Goal: Contribute content

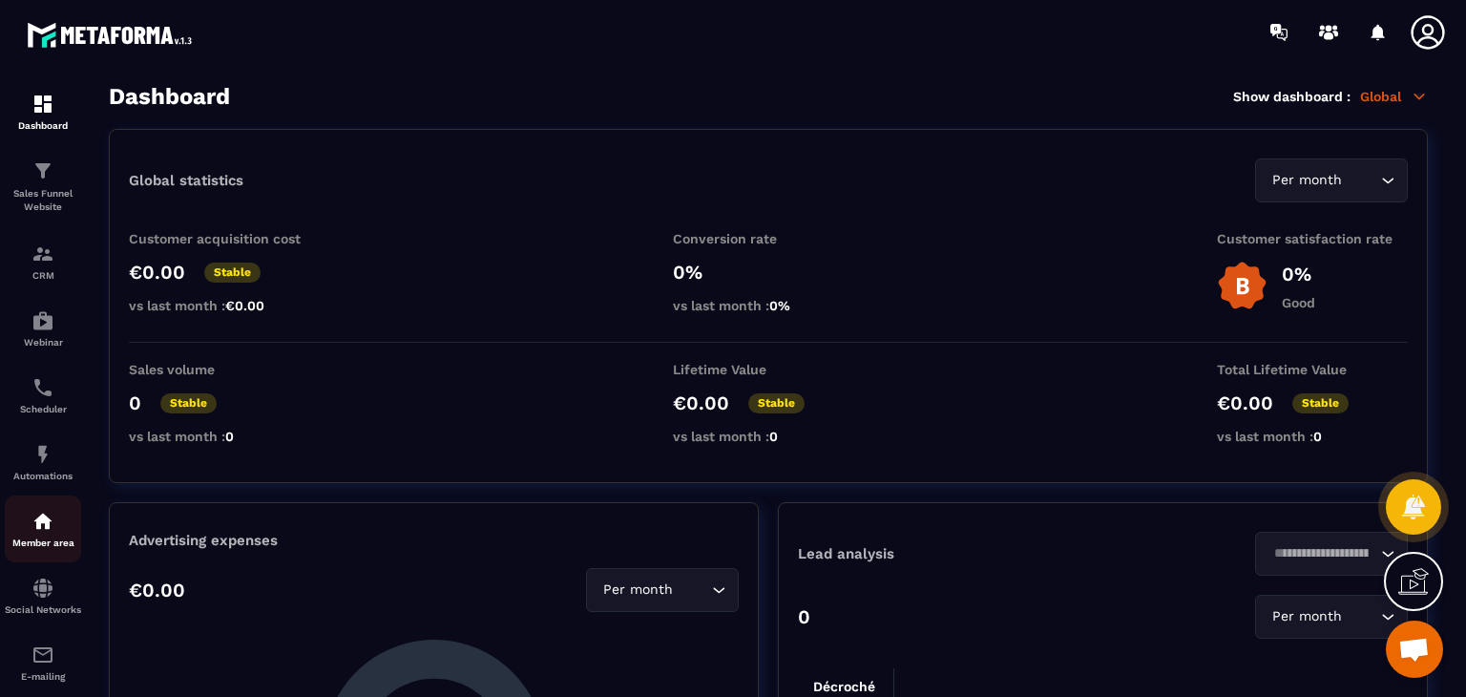
click at [31, 527] on div "Member area" at bounding box center [43, 529] width 76 height 38
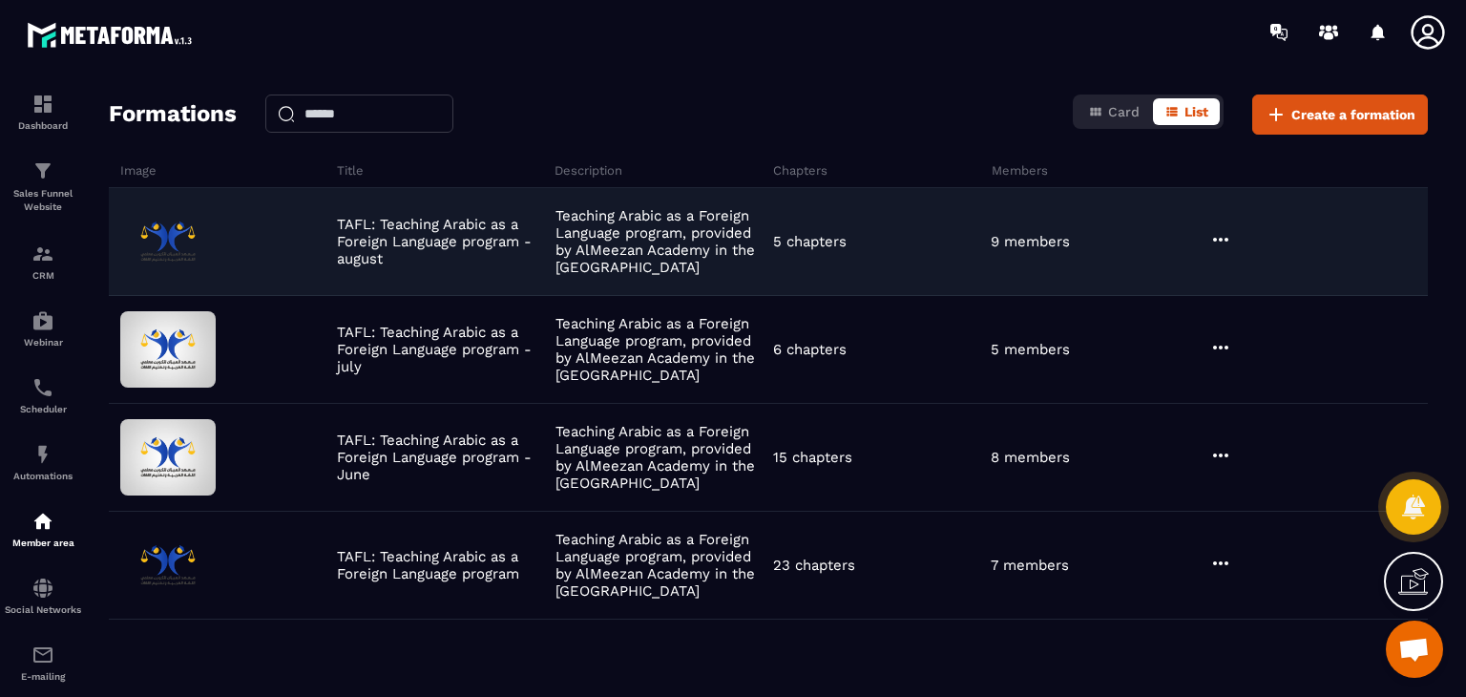
scroll to position [124, 0]
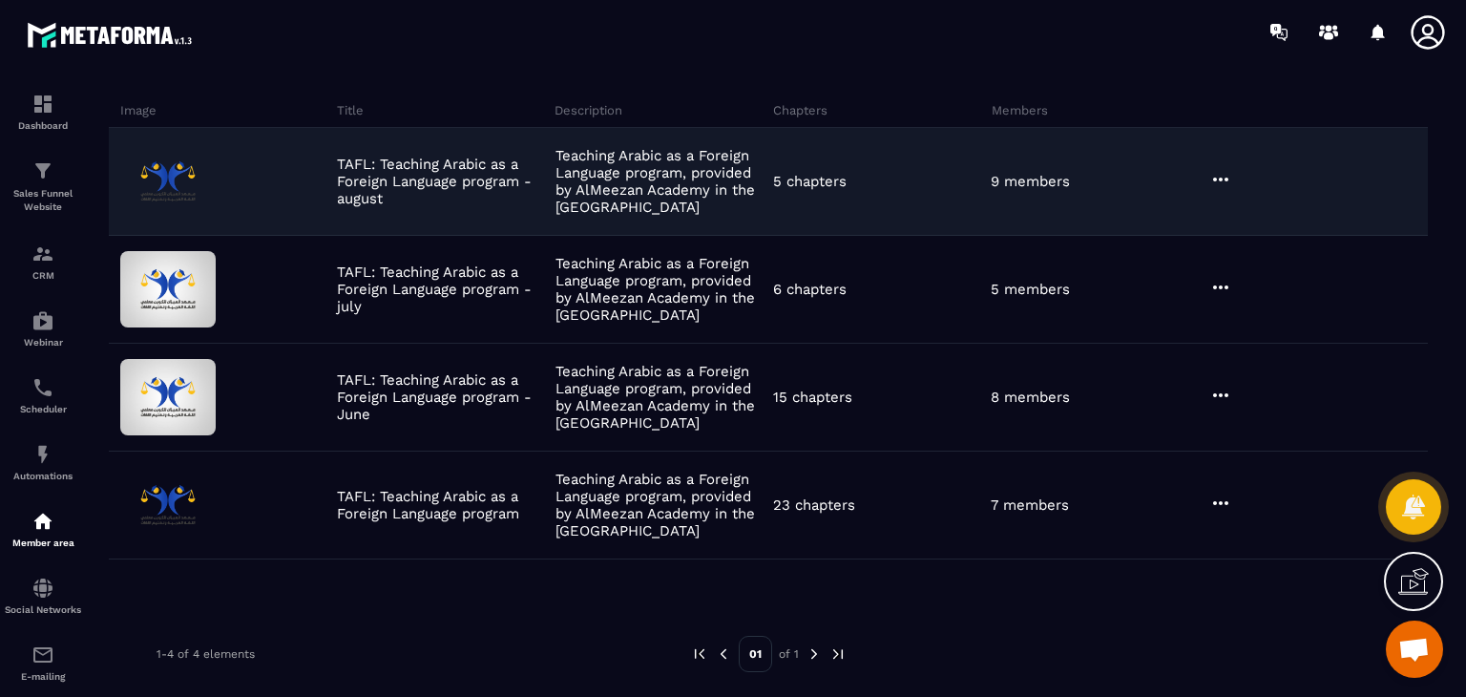
click at [1215, 185] on icon at bounding box center [1220, 179] width 23 height 23
click at [1263, 223] on button "Edit" at bounding box center [1269, 218] width 115 height 34
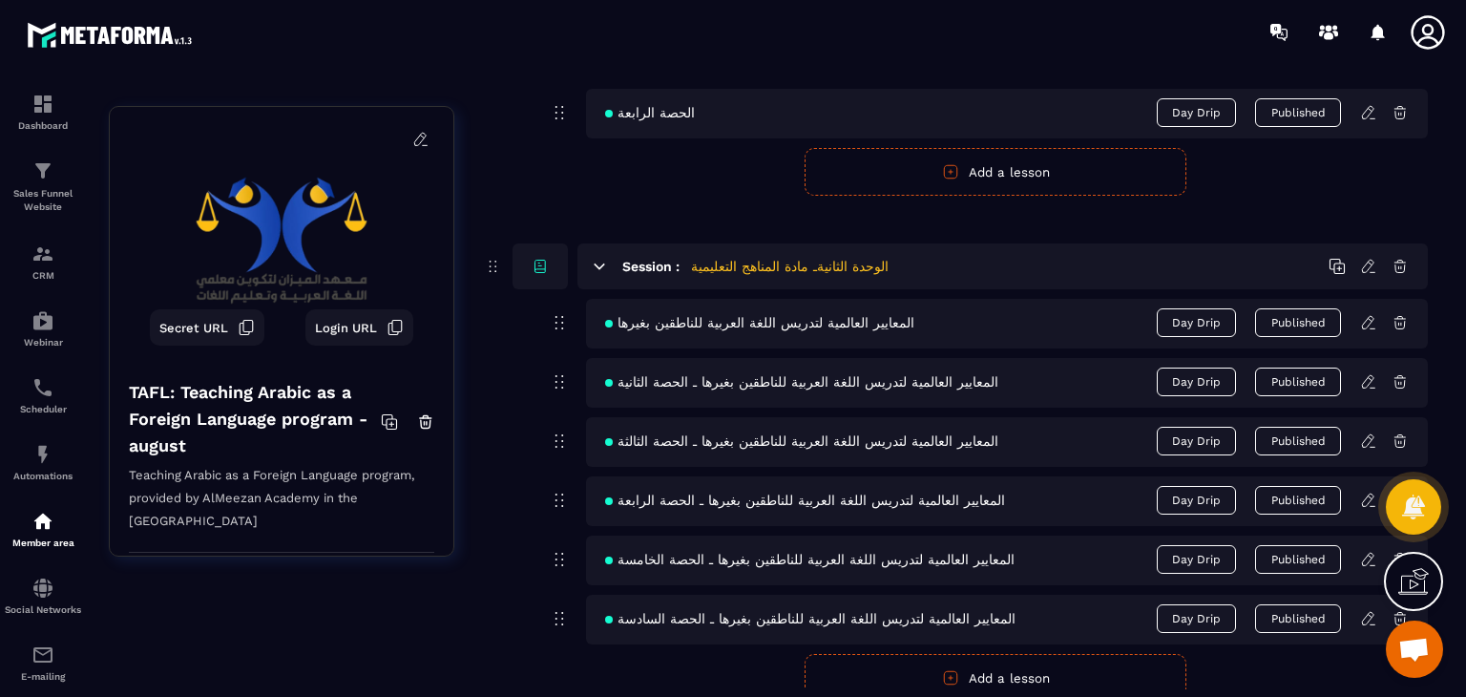
scroll to position [937, 0]
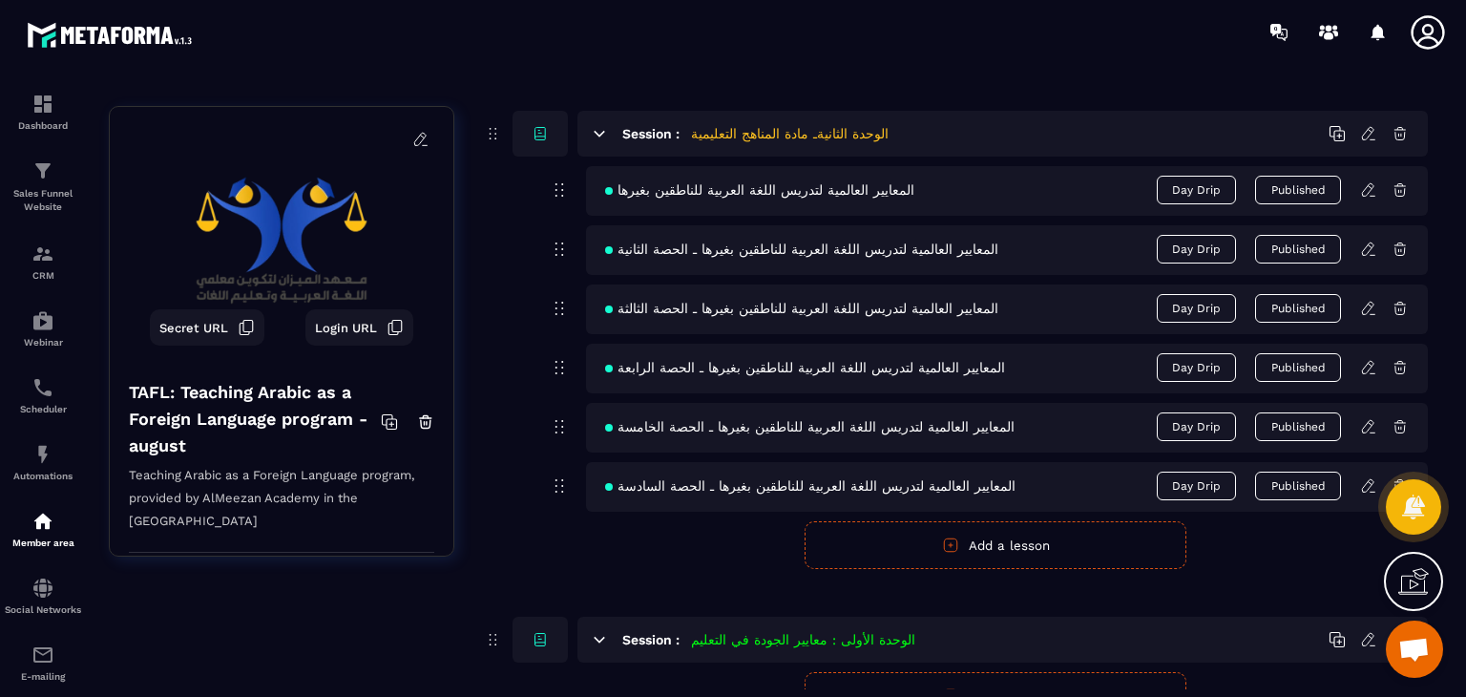
click at [1372, 478] on icon at bounding box center [1368, 485] width 17 height 17
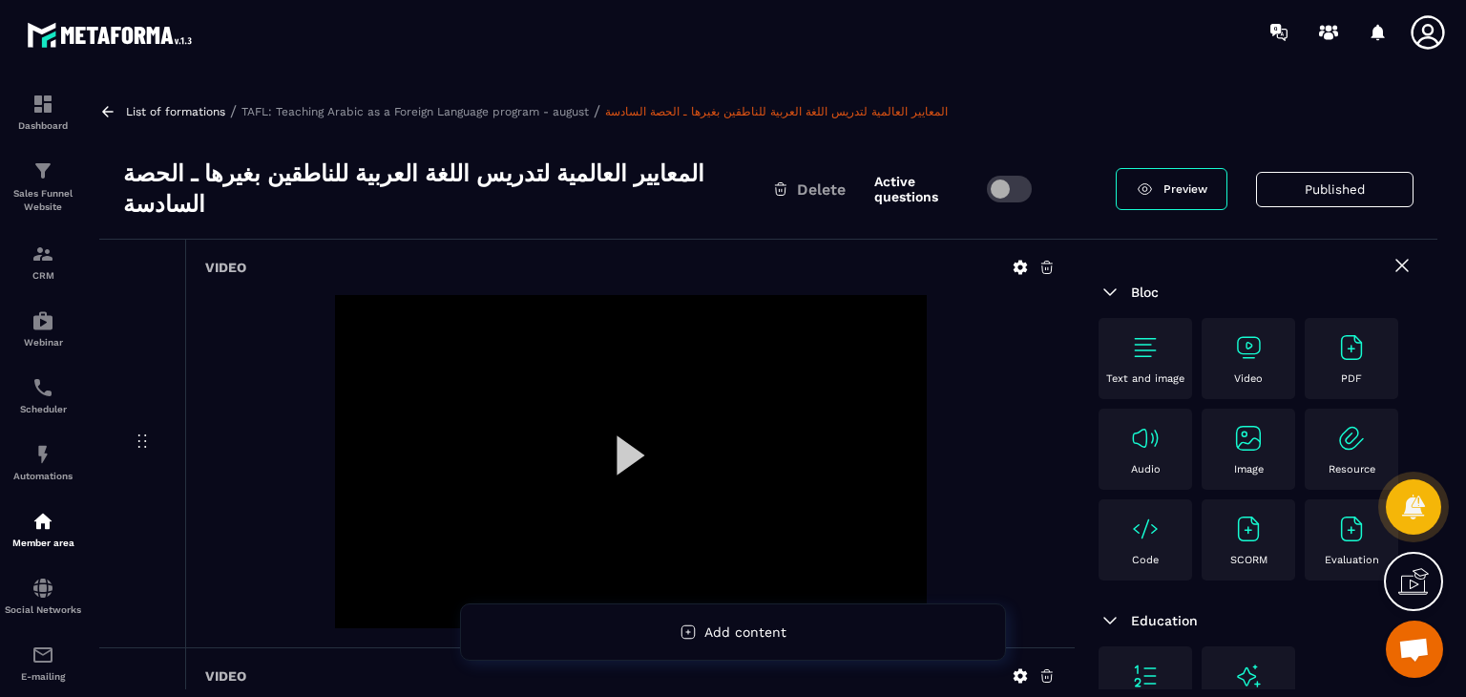
click at [1336, 172] on button "Published" at bounding box center [1334, 189] width 157 height 35
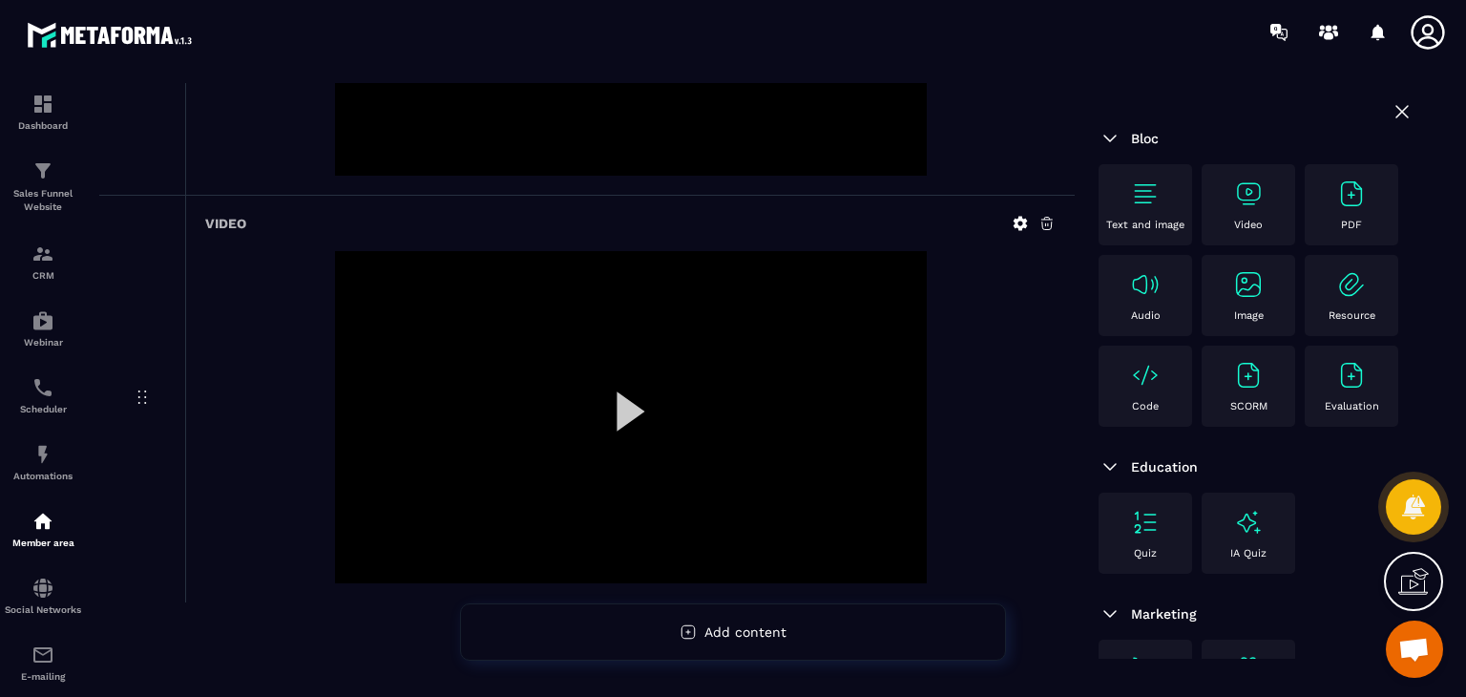
scroll to position [851, 0]
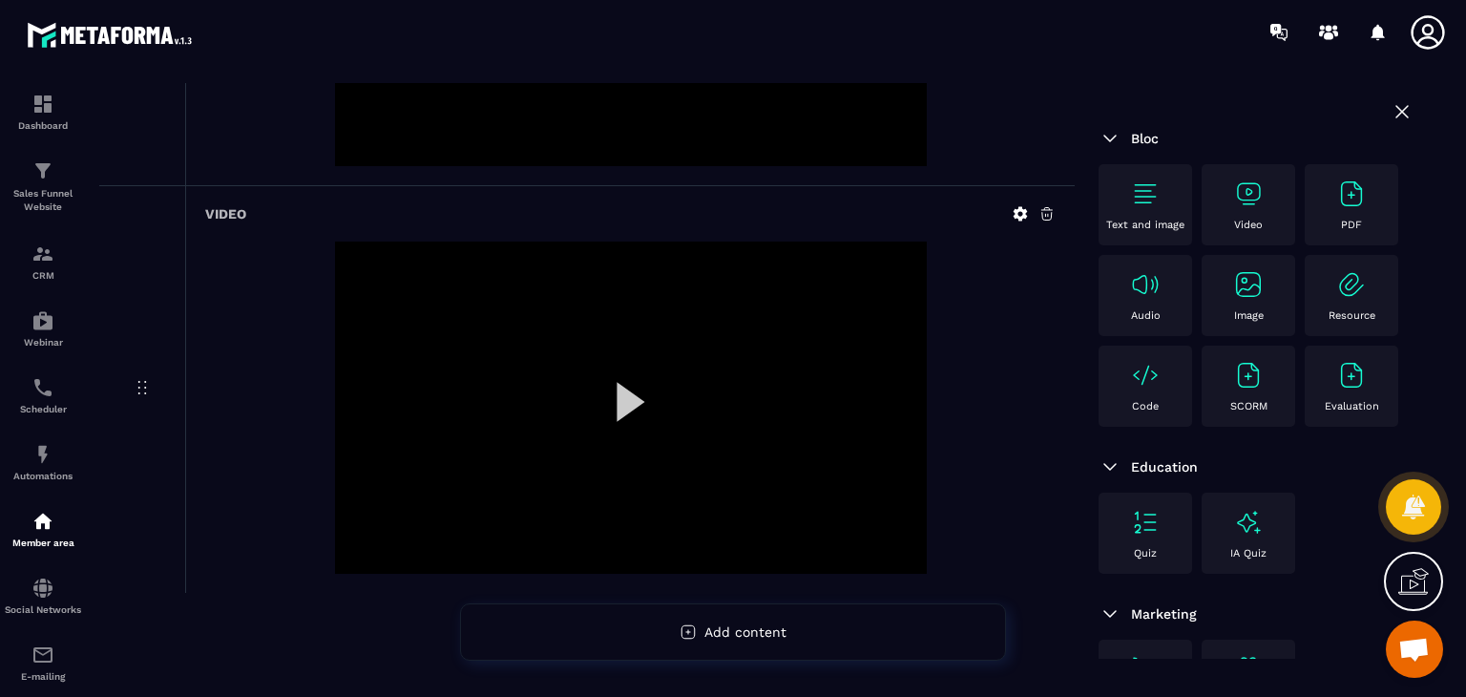
click at [1267, 213] on div "Video" at bounding box center [1248, 204] width 74 height 52
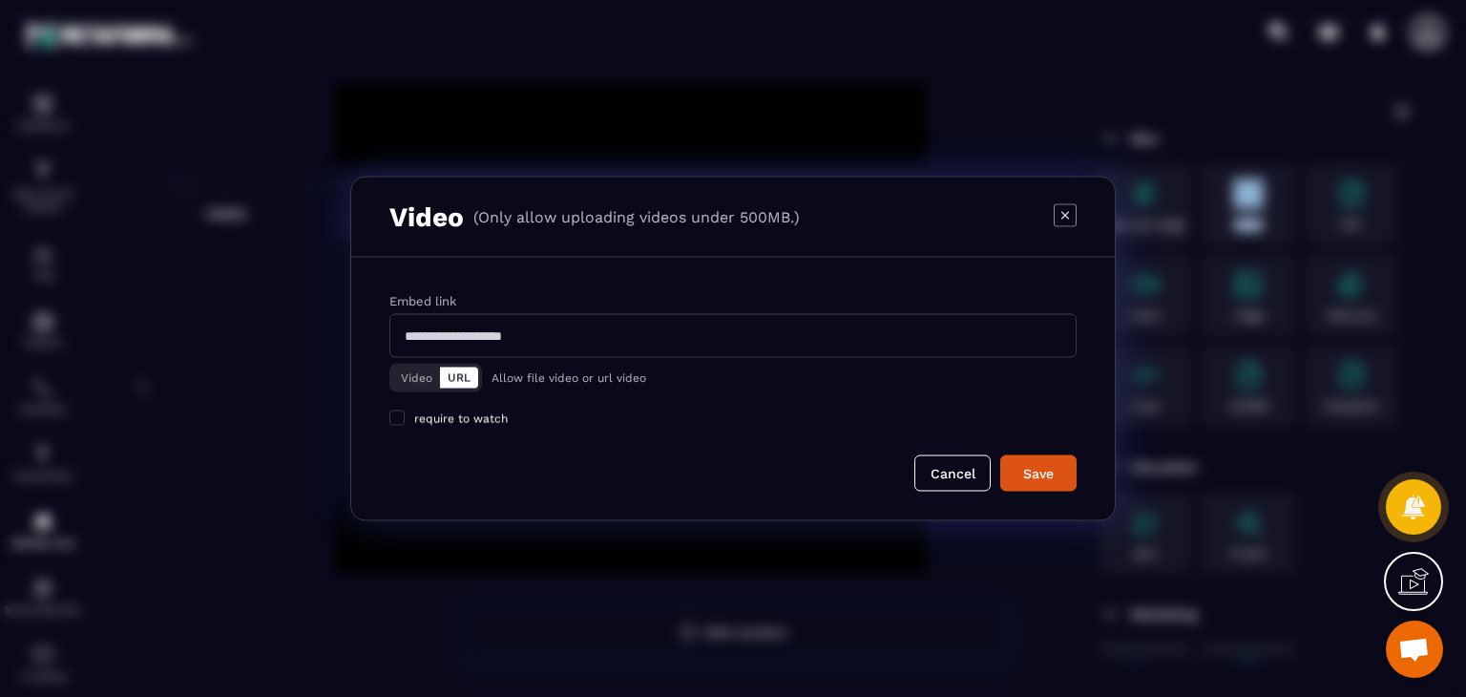
click at [420, 379] on button "Video" at bounding box center [416, 377] width 47 height 21
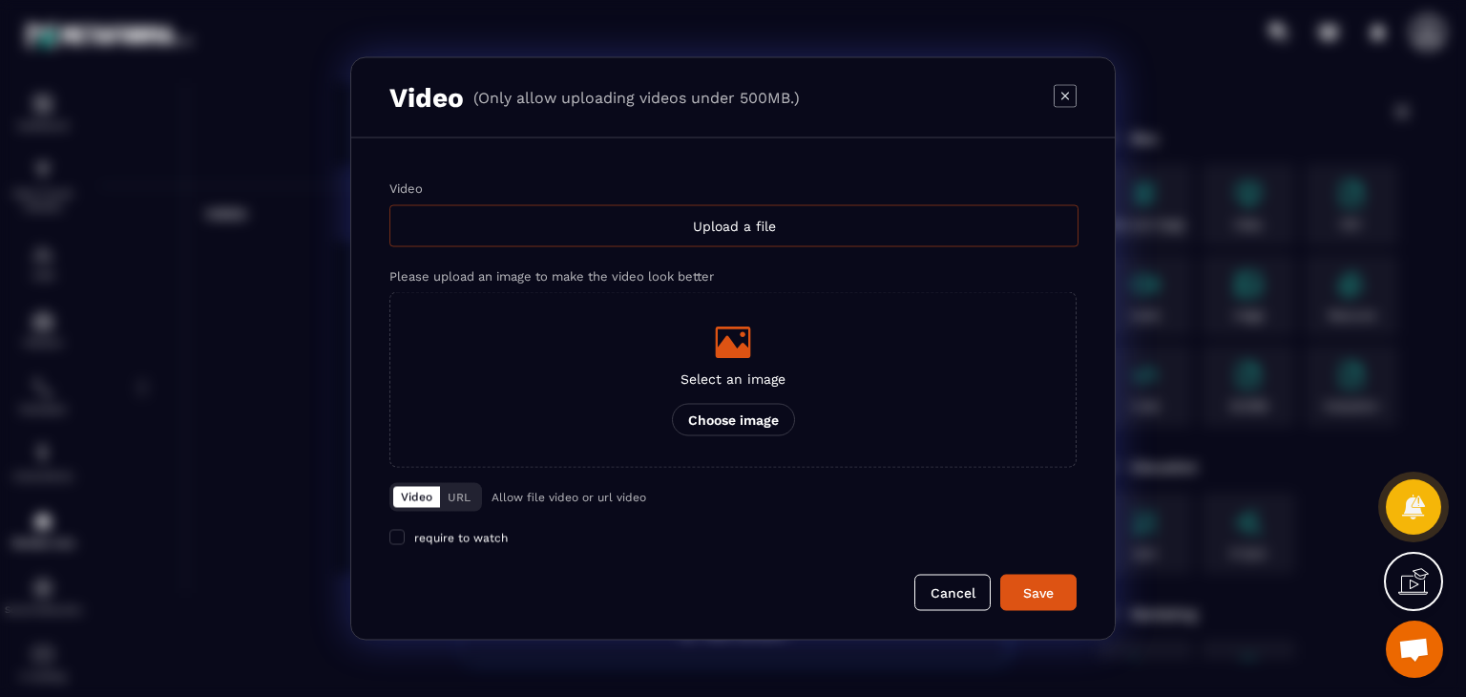
click at [667, 215] on div "Upload a file" at bounding box center [733, 226] width 689 height 42
click at [0, 0] on input "Video Upload a file" at bounding box center [0, 0] width 0 height 0
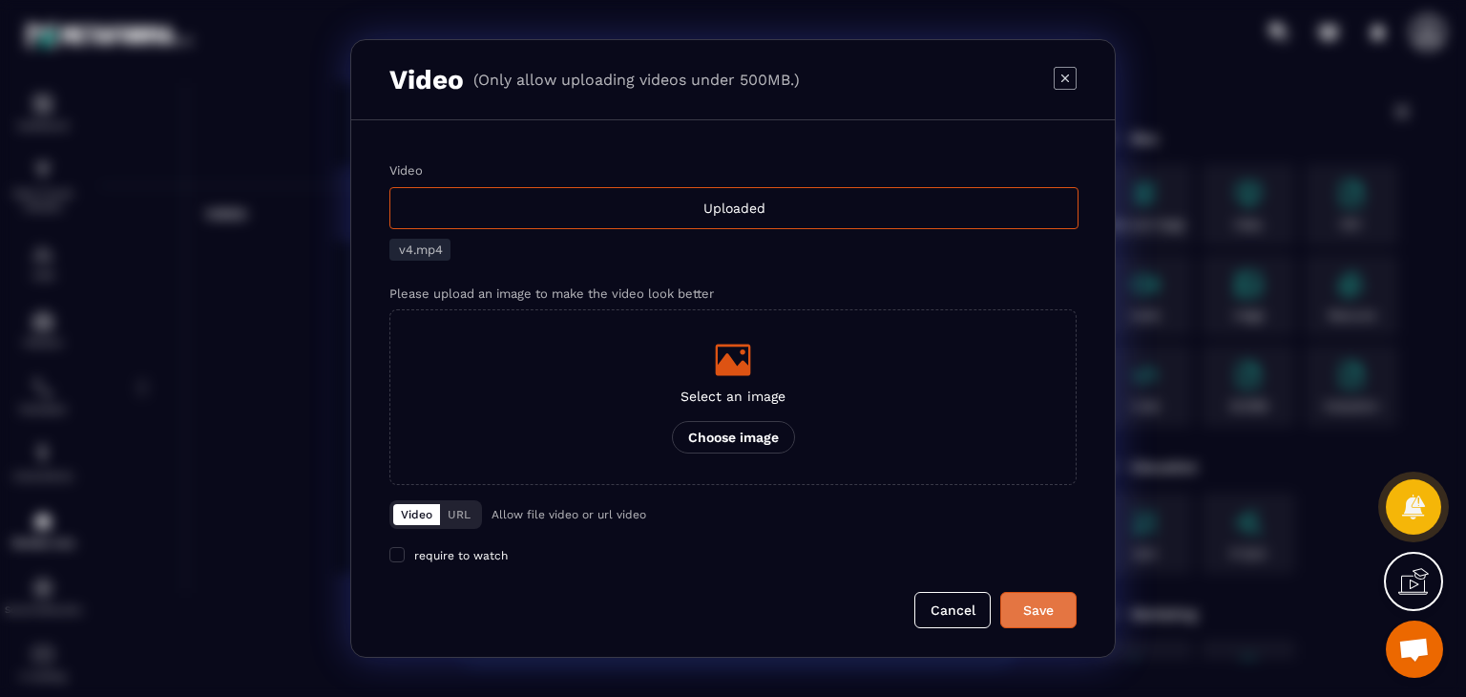
click at [1045, 614] on div "Save" at bounding box center [1038, 609] width 52 height 19
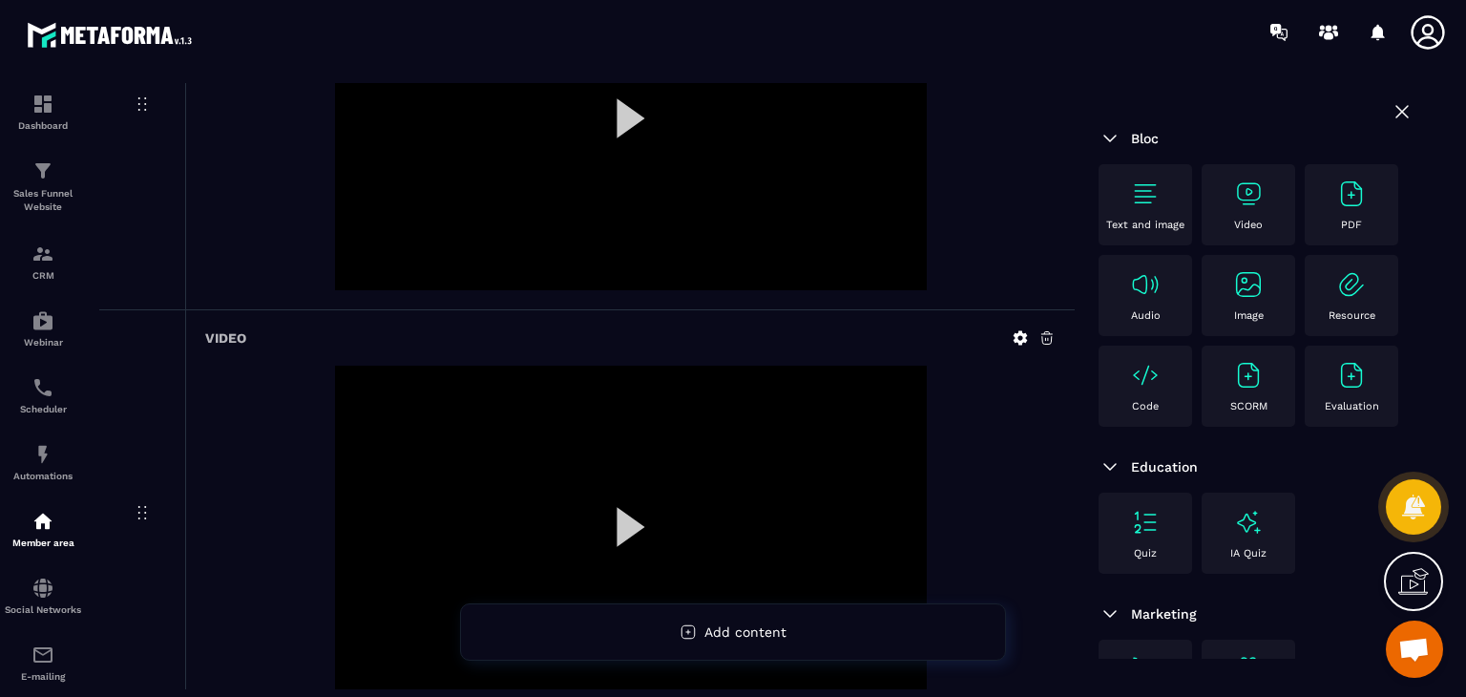
scroll to position [1259, 0]
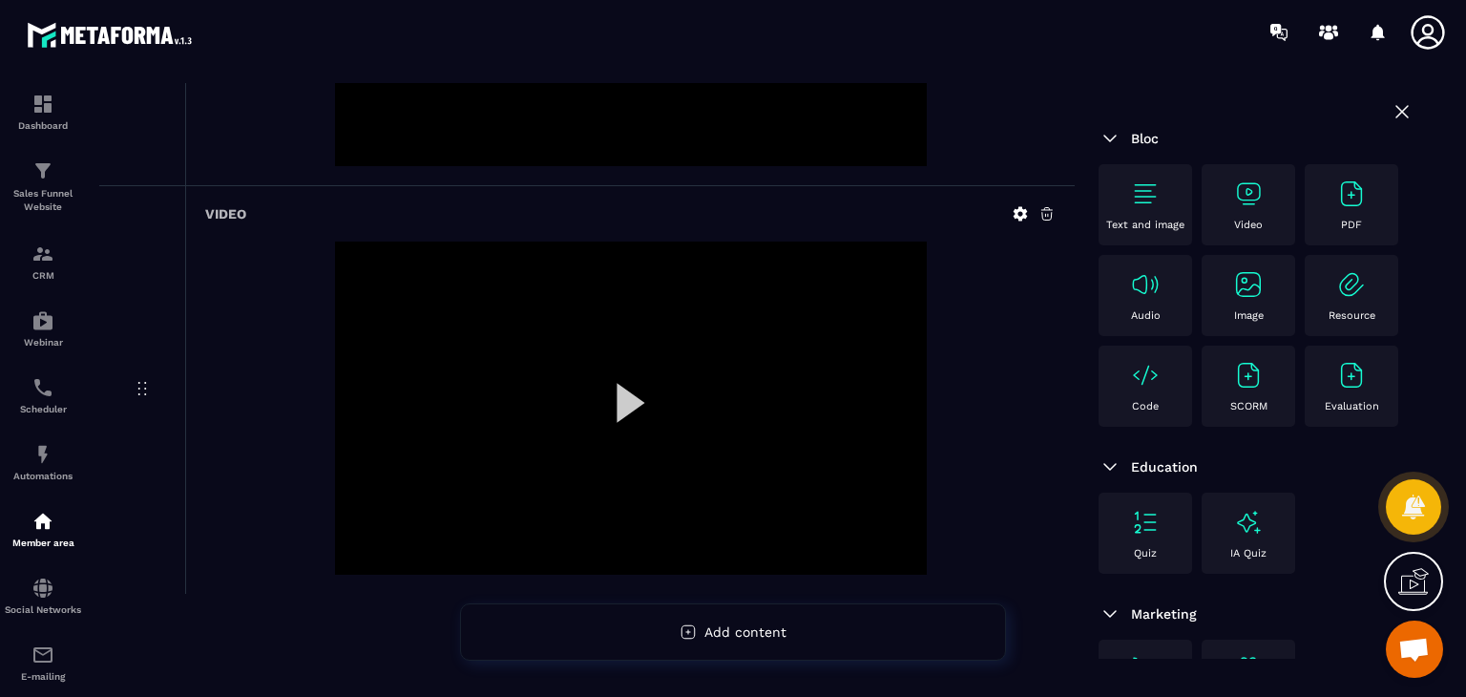
click at [1237, 211] on div "Video" at bounding box center [1248, 204] width 74 height 52
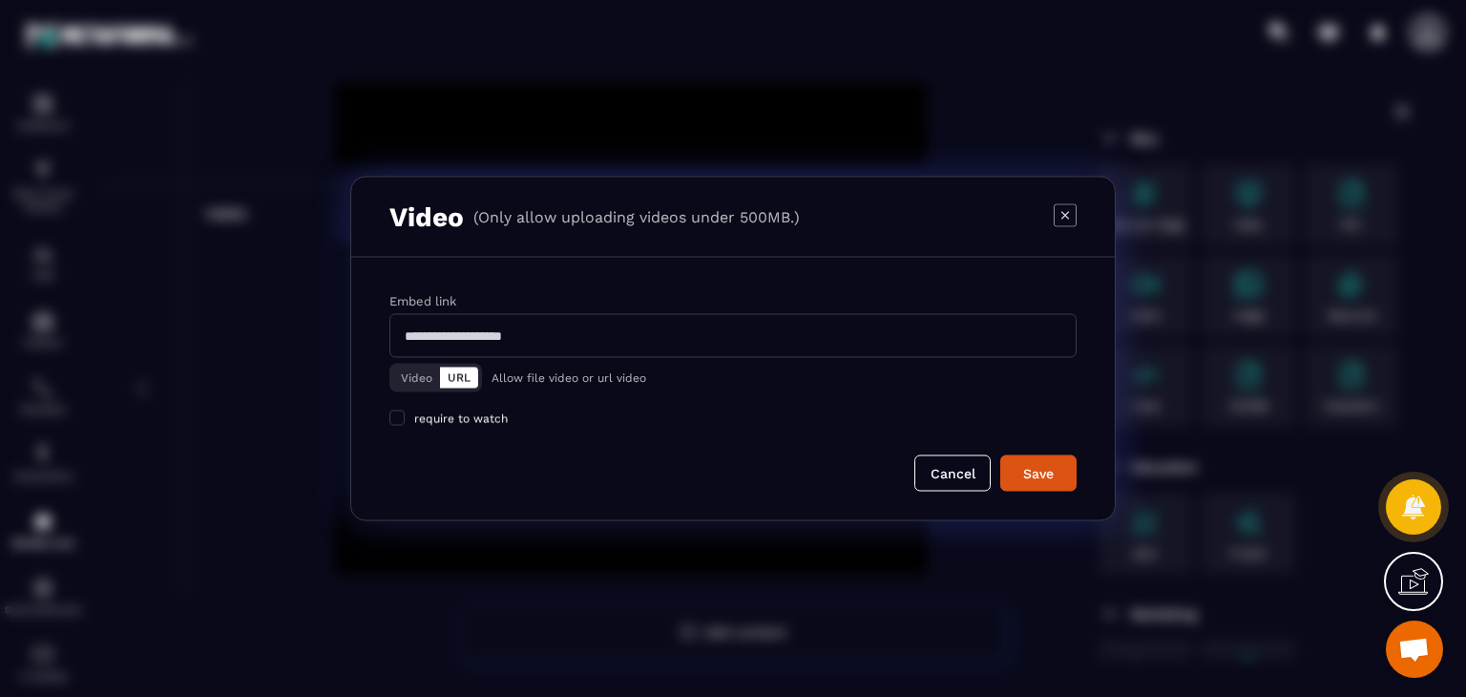
click at [428, 386] on button "Video" at bounding box center [416, 377] width 47 height 21
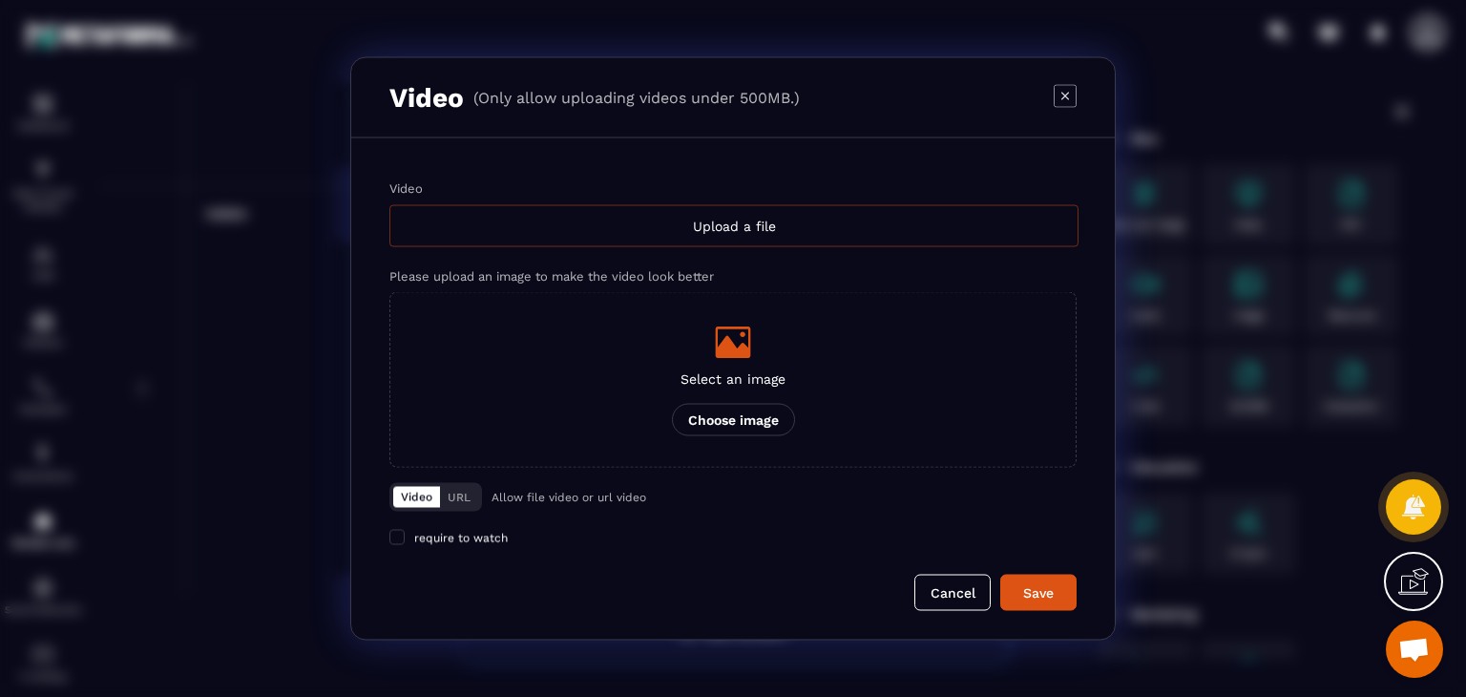
click at [676, 215] on div "Upload a file" at bounding box center [733, 226] width 689 height 42
click at [0, 0] on input "Video Upload a file" at bounding box center [0, 0] width 0 height 0
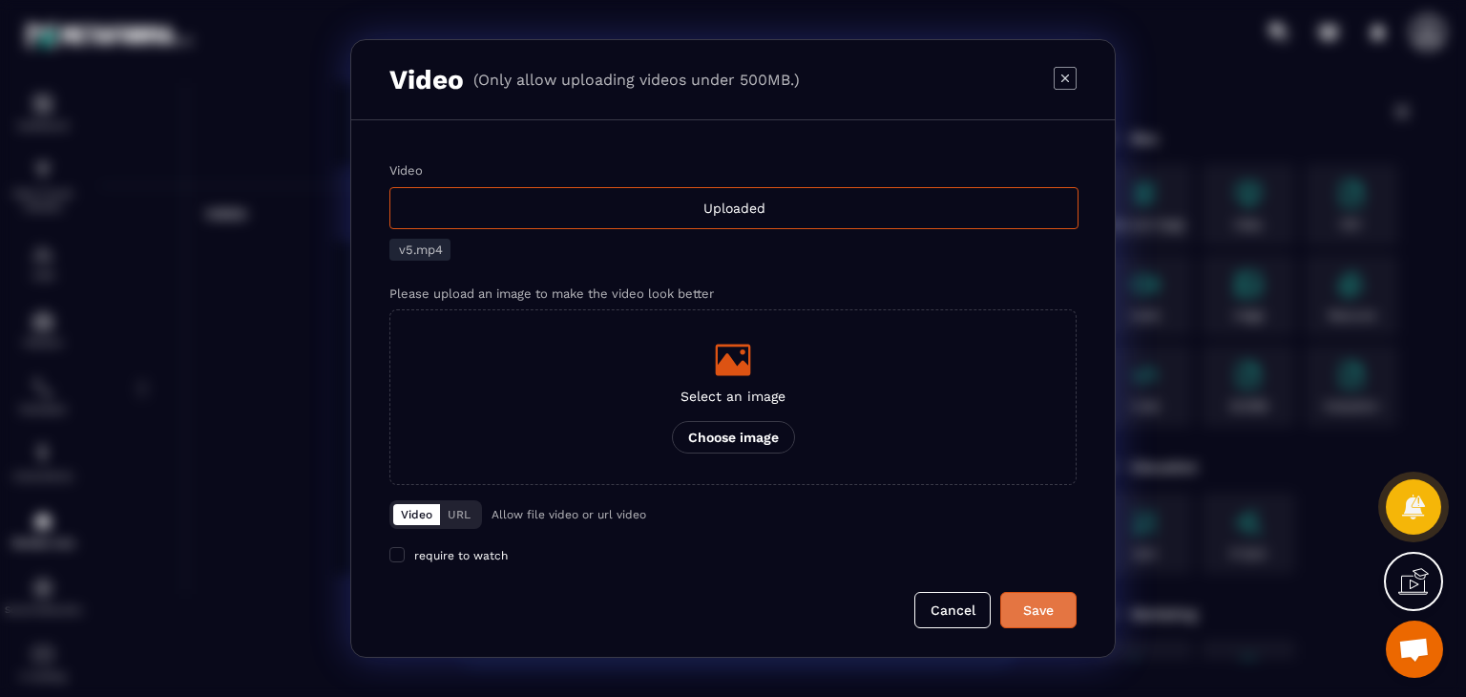
click at [1031, 594] on button "Save" at bounding box center [1038, 610] width 76 height 36
click at [622, 210] on div "Uploaded" at bounding box center [733, 208] width 689 height 42
click at [0, 0] on input "Video Uploaded" at bounding box center [0, 0] width 0 height 0
click at [1066, 74] on icon "Modal window" at bounding box center [1065, 78] width 23 height 23
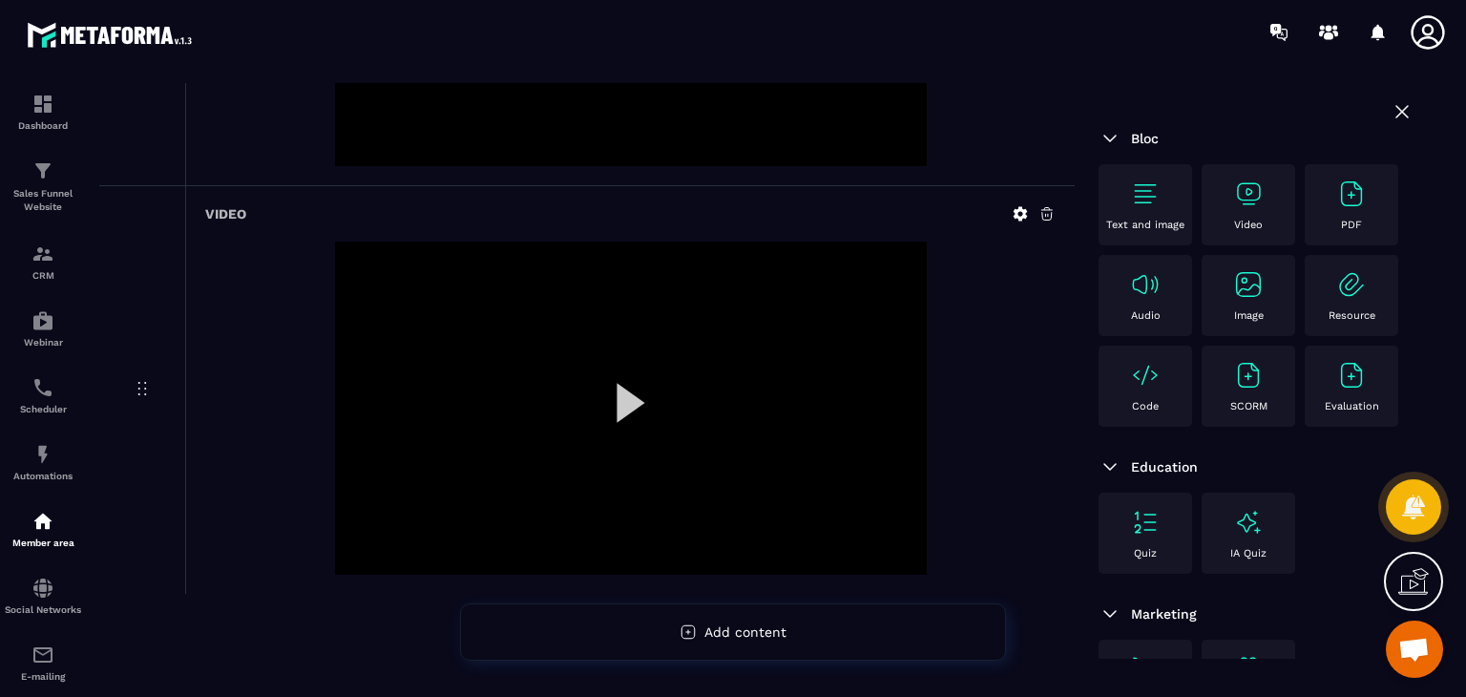
click at [1231, 195] on div "Video" at bounding box center [1248, 204] width 74 height 52
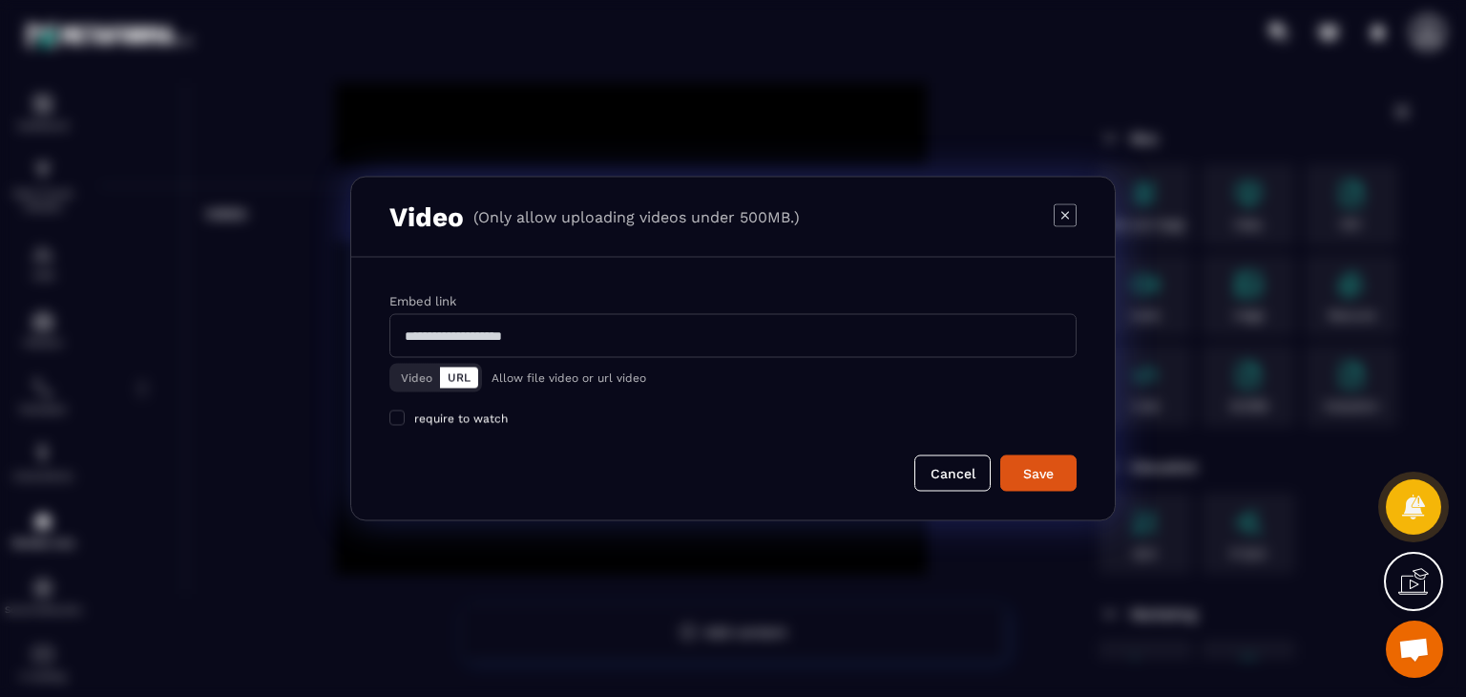
click at [415, 369] on button "Video" at bounding box center [416, 377] width 47 height 21
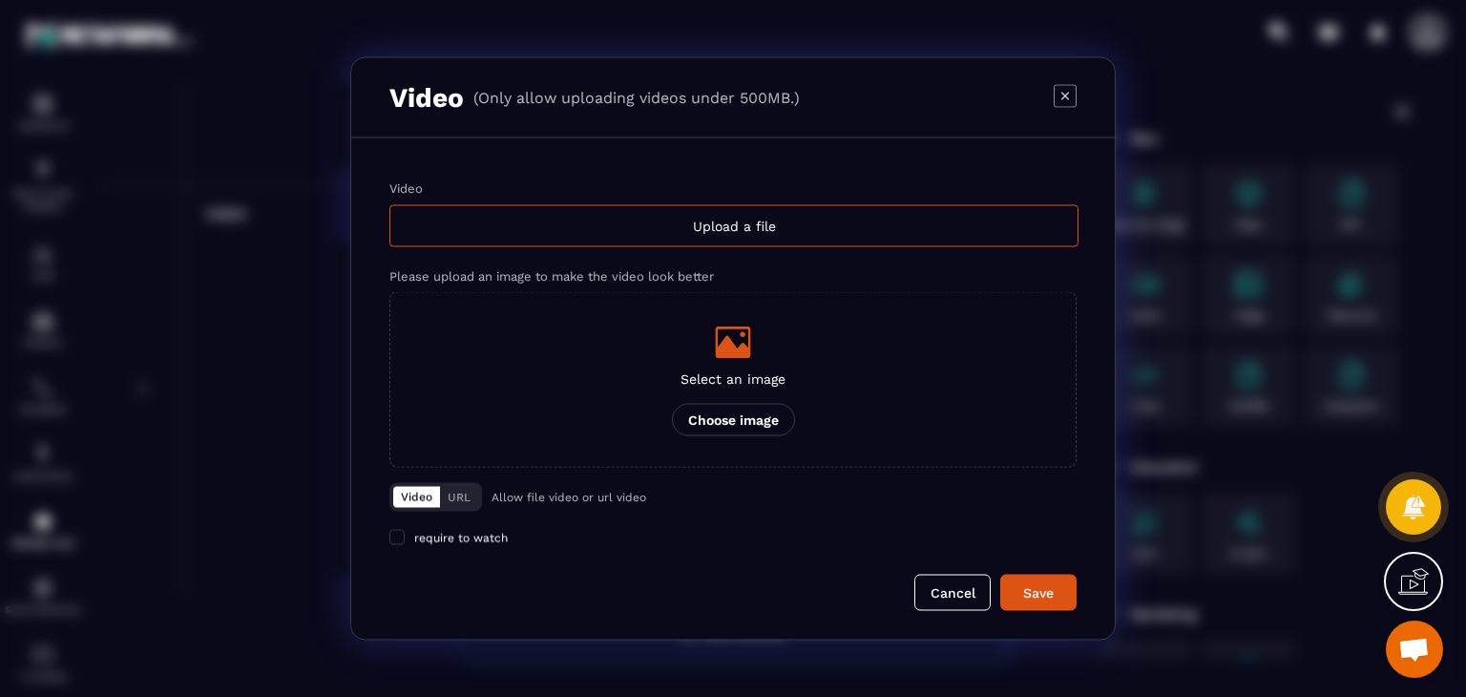
click at [611, 249] on div "Video Upload a file Please upload an image to make the video look better Select…" at bounding box center [732, 324] width 687 height 286
click at [622, 236] on div "Upload a file" at bounding box center [733, 226] width 689 height 42
click at [0, 0] on input "Video Upload a file" at bounding box center [0, 0] width 0 height 0
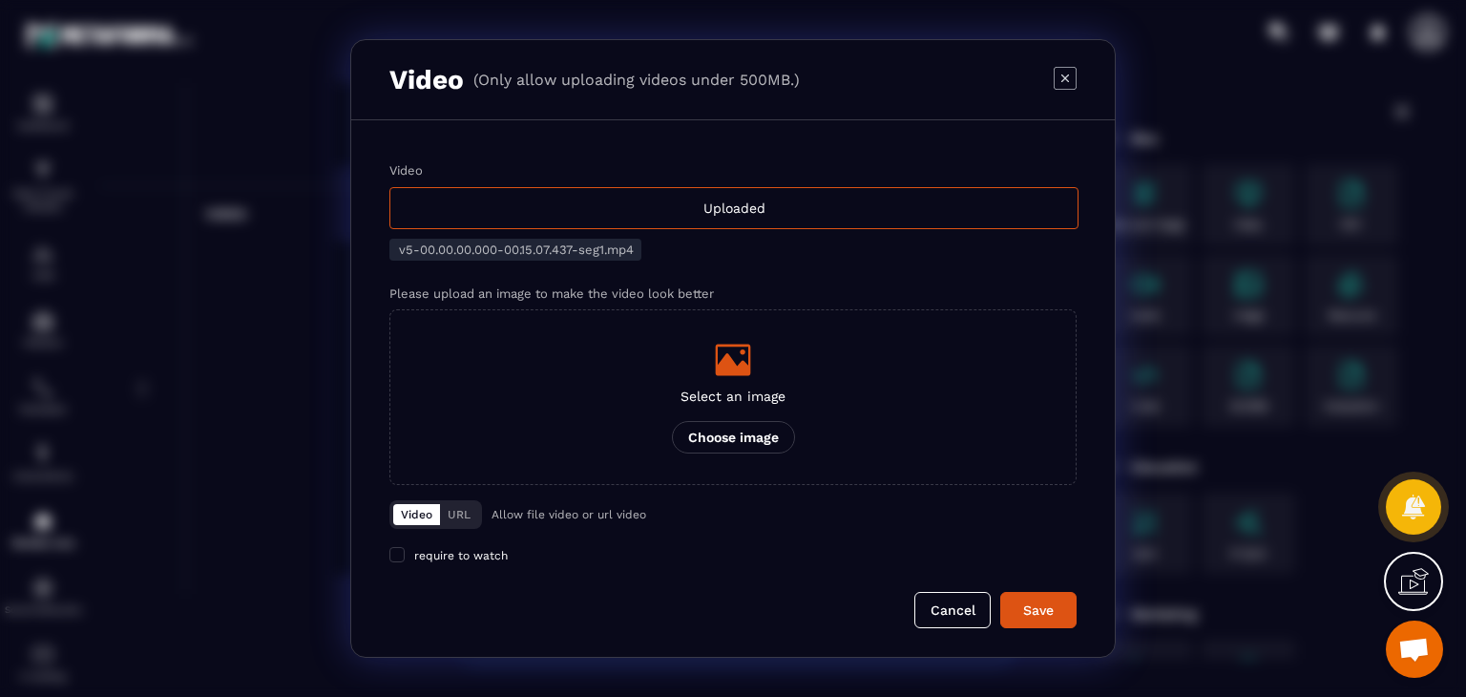
click at [1081, 620] on div "Video Uploaded v5-00.00.00.000-00.15.07.437-seg1.mp4 Please upload an image to …" at bounding box center [732, 388] width 763 height 536
click at [1065, 621] on button "Save" at bounding box center [1038, 610] width 76 height 36
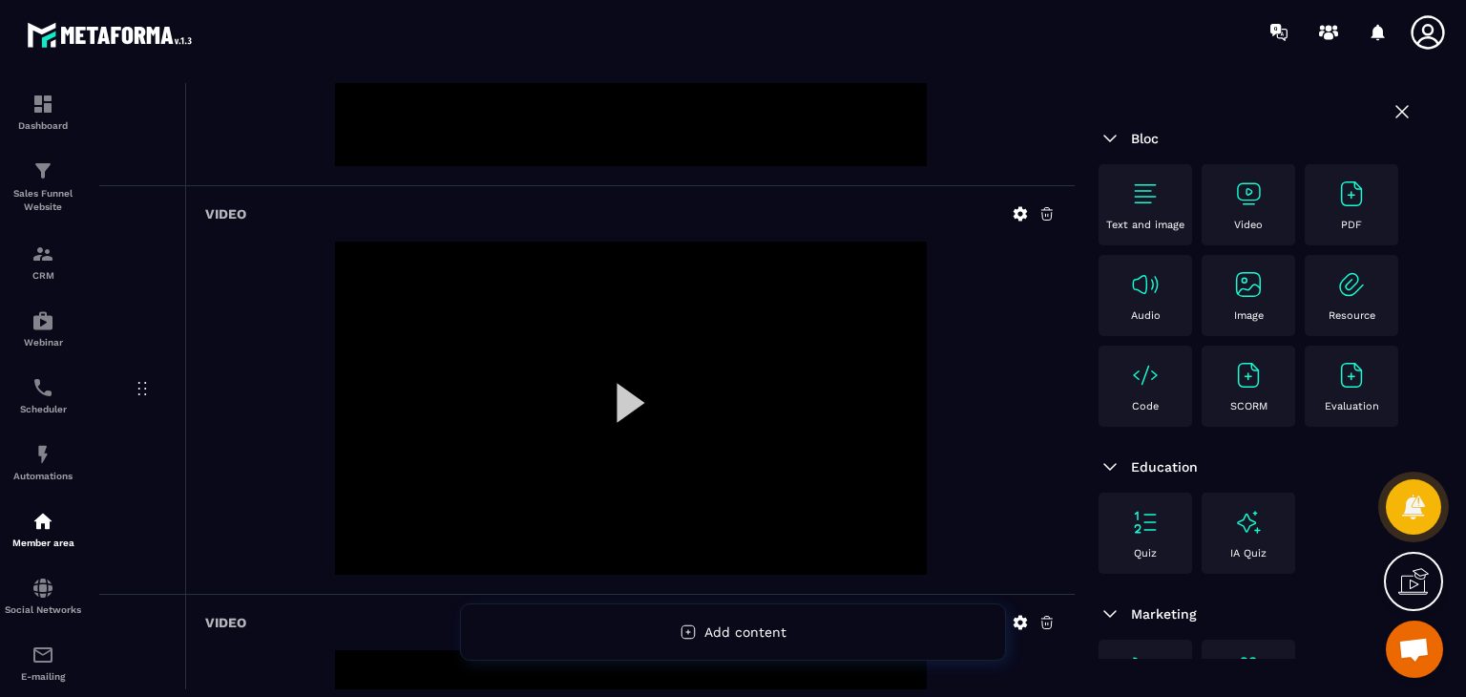
click at [1233, 211] on div "Video" at bounding box center [1248, 204] width 74 height 52
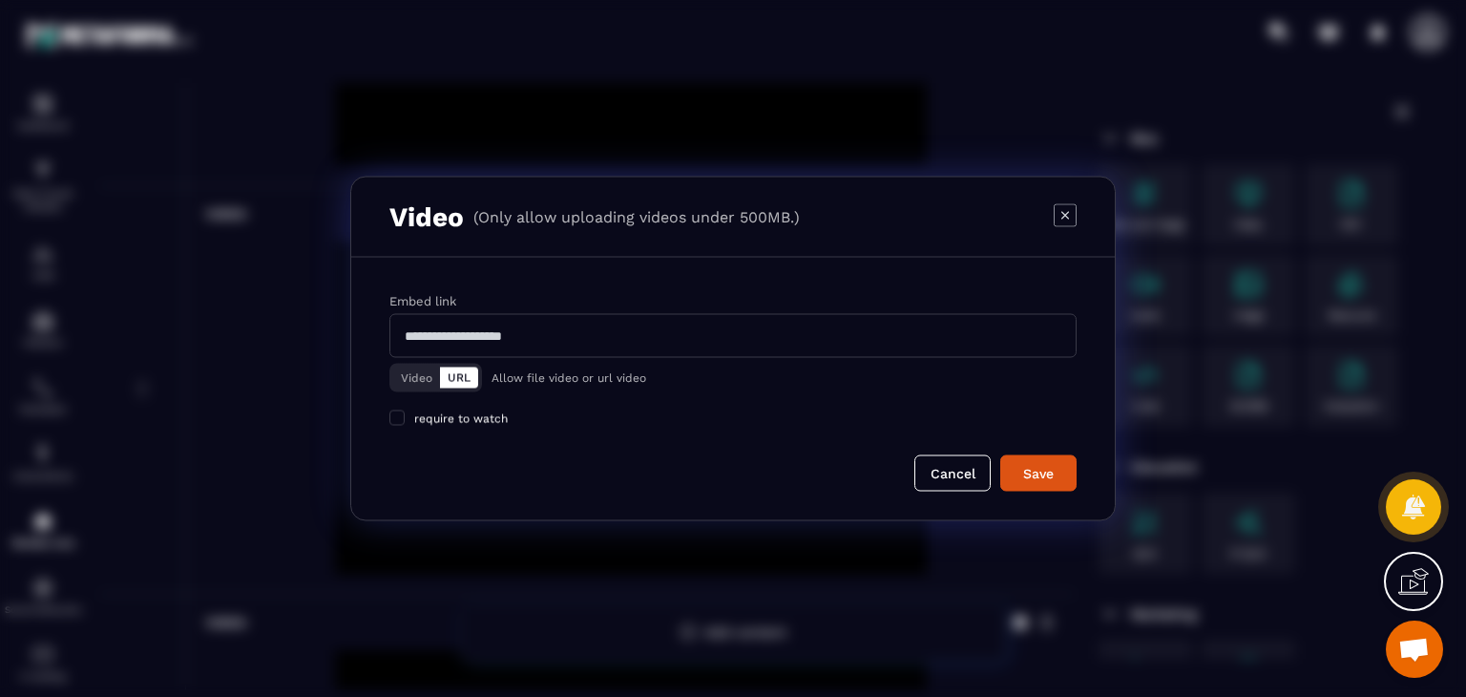
click at [401, 378] on button "Video" at bounding box center [416, 377] width 47 height 21
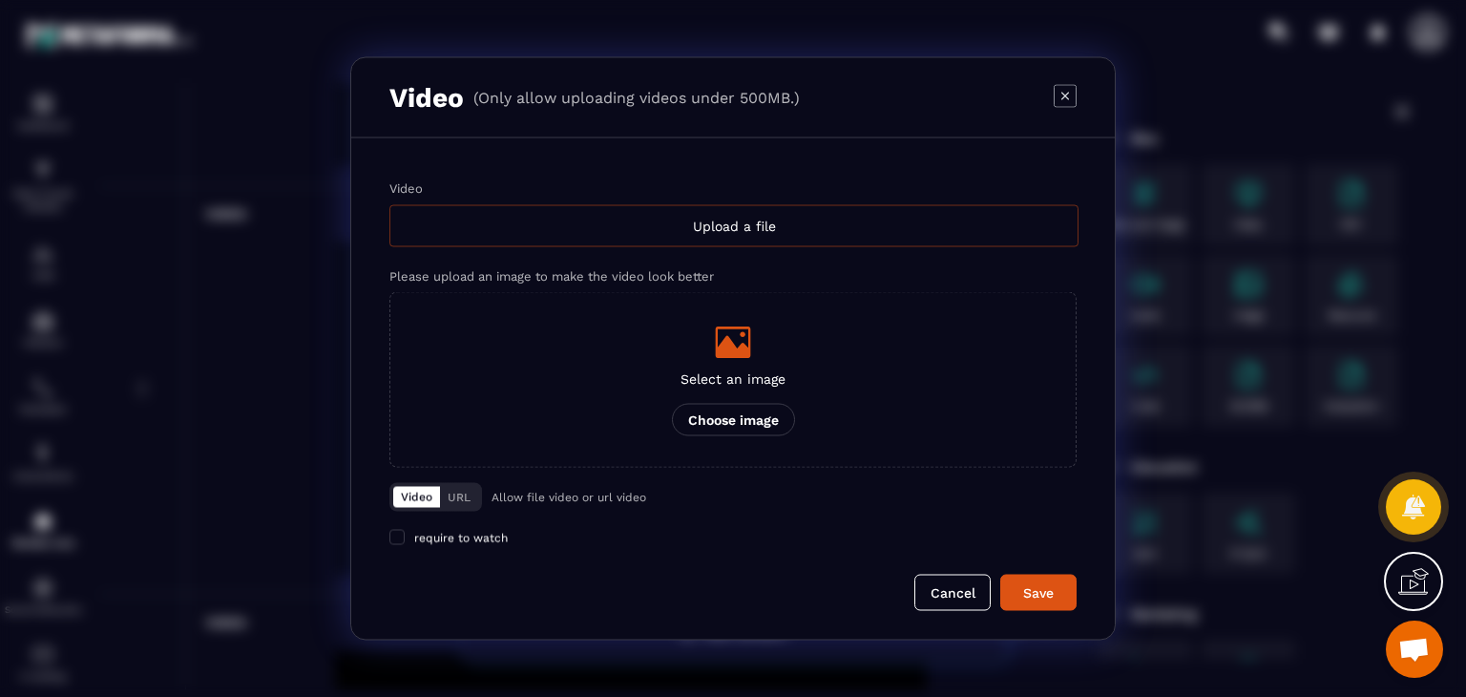
click at [729, 211] on div "Upload a file" at bounding box center [733, 226] width 689 height 42
click at [0, 0] on input "Video Upload a file" at bounding box center [0, 0] width 0 height 0
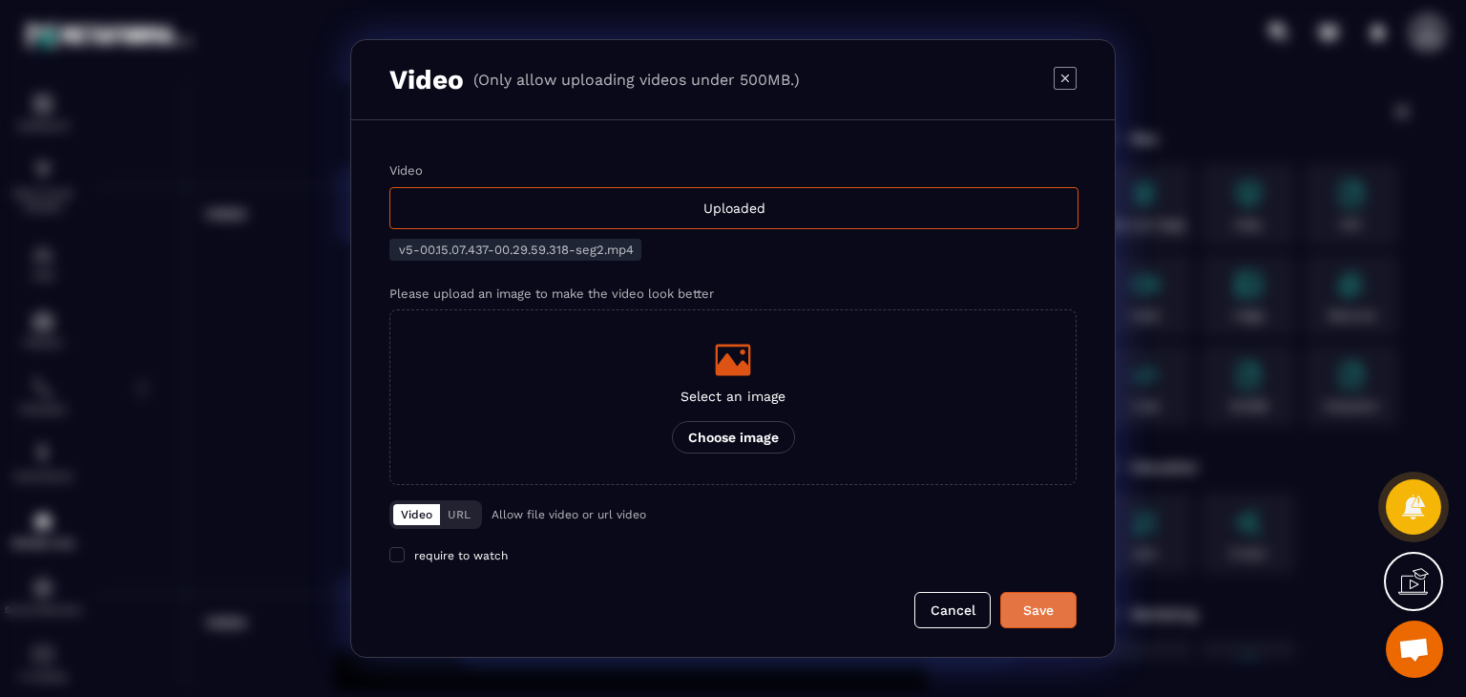
click at [1033, 608] on div "Save" at bounding box center [1038, 609] width 52 height 19
